Goal: Find specific page/section: Find specific page/section

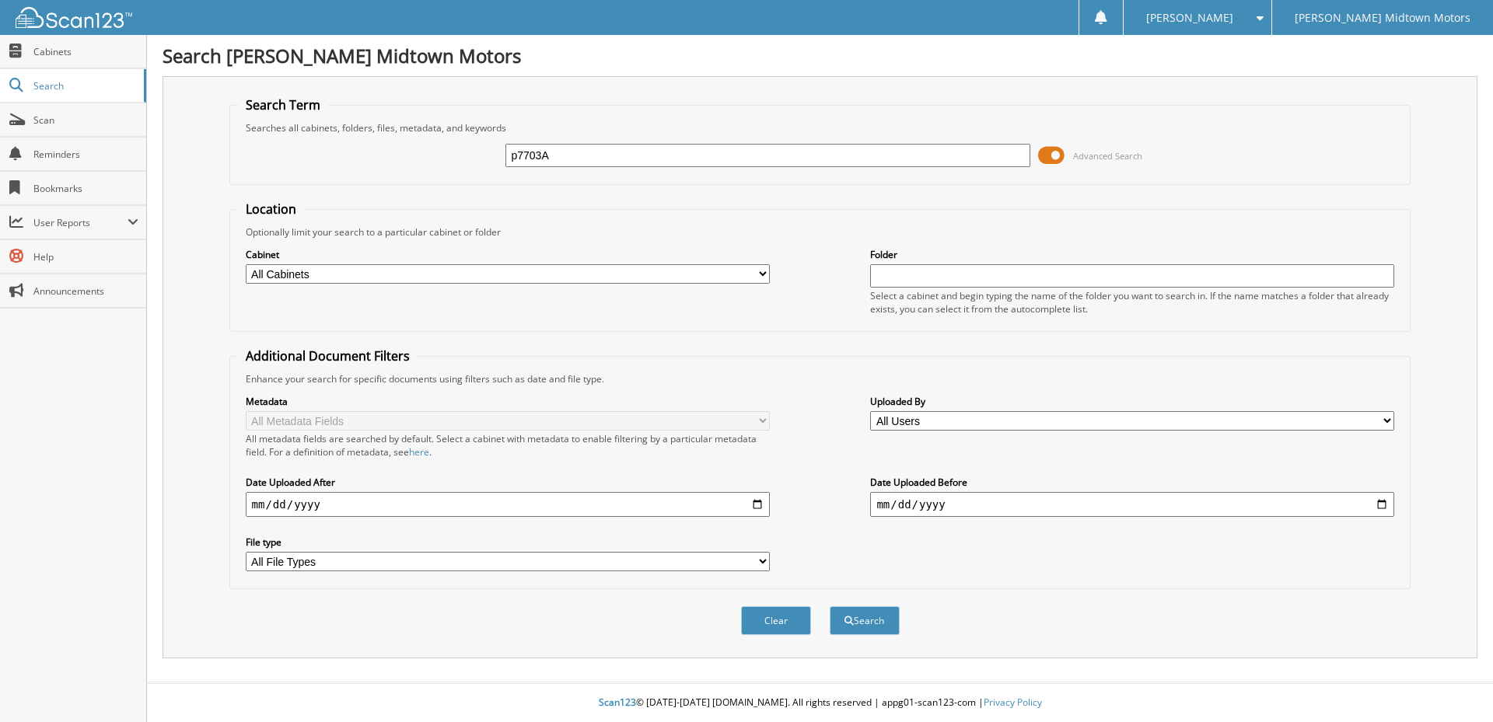
type input "p7703A"
click at [829, 606] on button "Search" at bounding box center [864, 620] width 70 height 29
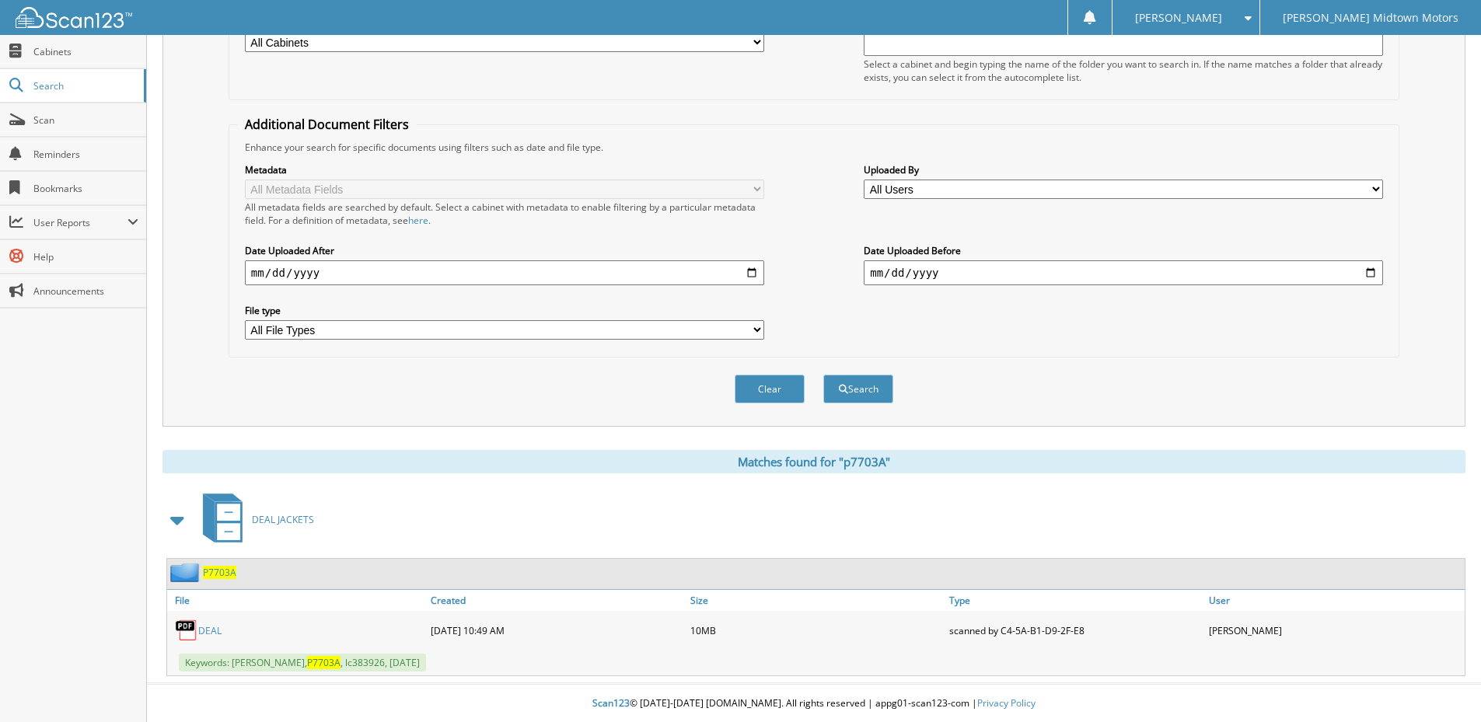
scroll to position [233, 0]
click at [203, 634] on link "DEAL" at bounding box center [209, 629] width 23 height 13
click at [209, 627] on link "DEAL" at bounding box center [209, 629] width 23 height 13
click at [205, 636] on link "DEAL" at bounding box center [209, 629] width 23 height 13
